Goal: Task Accomplishment & Management: Use online tool/utility

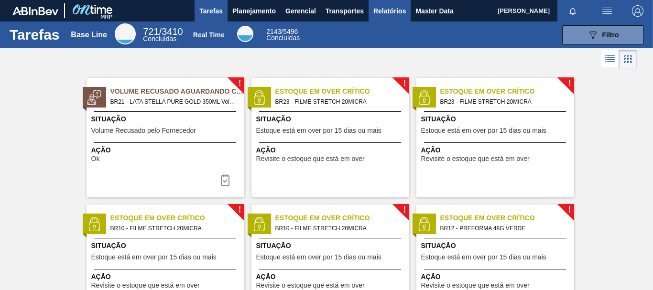
click at [392, 13] on span "Relatórios" at bounding box center [389, 10] width 33 height 11
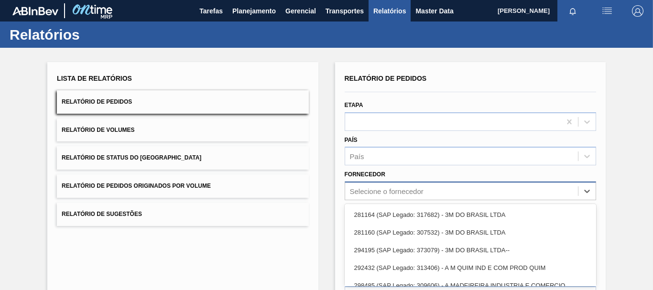
click at [378, 191] on div "option 281164 (SAP Legado: 317682) - 3M DO BRASIL LTDA focused, 1 of 101. 101 r…" at bounding box center [470, 191] width 251 height 19
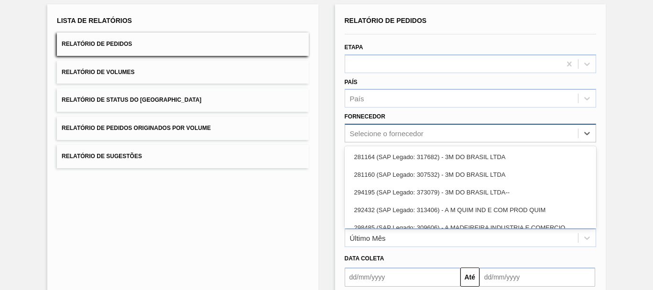
scroll to position [61, 0]
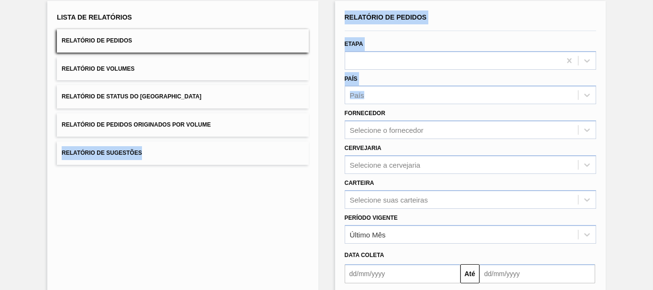
click at [326, 121] on div "Lista de Relatórios Relatório de Pedidos Relatório de Volumes Relatório de Stat…" at bounding box center [326, 184] width 653 height 395
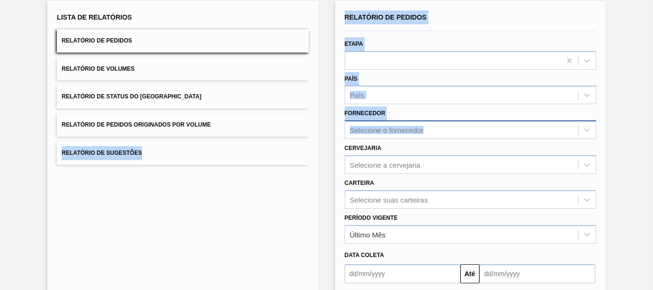
click at [399, 132] on div "Selecione o fornecedor" at bounding box center [387, 130] width 74 height 8
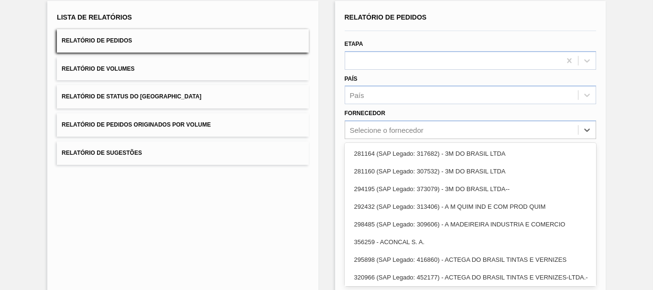
click at [333, 111] on div "Lista de Relatórios Relatório de Pedidos Relatório de Volumes Relatório de Stat…" at bounding box center [326, 184] width 653 height 395
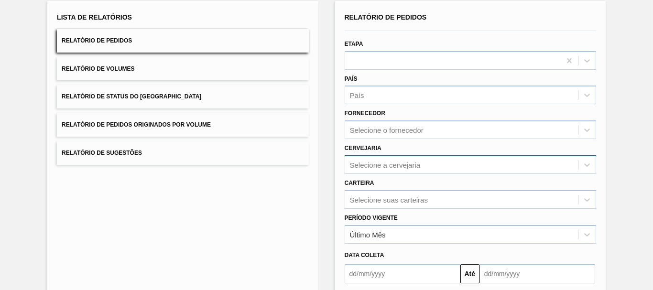
click at [378, 165] on div "Selecione a cervejaria" at bounding box center [470, 164] width 251 height 19
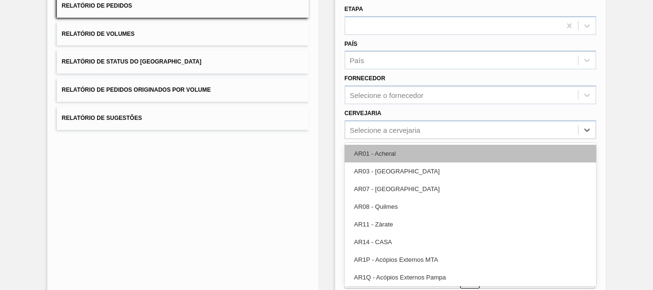
paste input "BRV4"
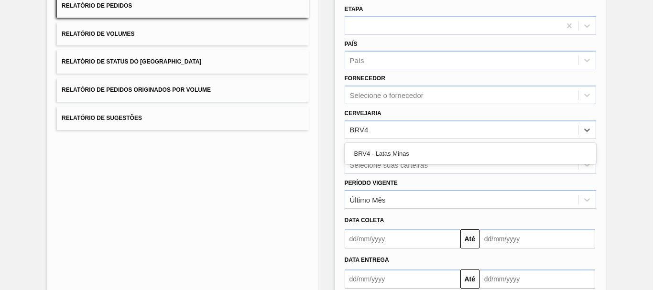
type input "BRV4"
click at [327, 106] on div "Lista de Relatórios Relatório de Pedidos Relatório de Volumes Relatório de Stat…" at bounding box center [326, 149] width 653 height 395
click at [376, 131] on div "Selecione a cervejaria" at bounding box center [385, 130] width 71 height 8
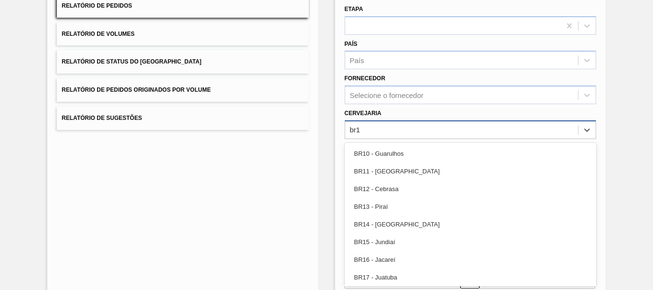
type input "br15"
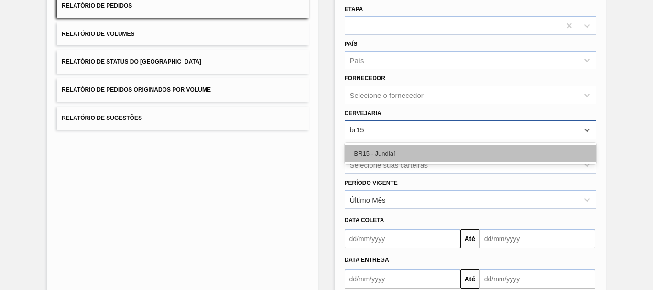
click at [430, 150] on div "BR15 - Jundiaí" at bounding box center [470, 154] width 251 height 18
